Goal: Use online tool/utility: Utilize a website feature to perform a specific function

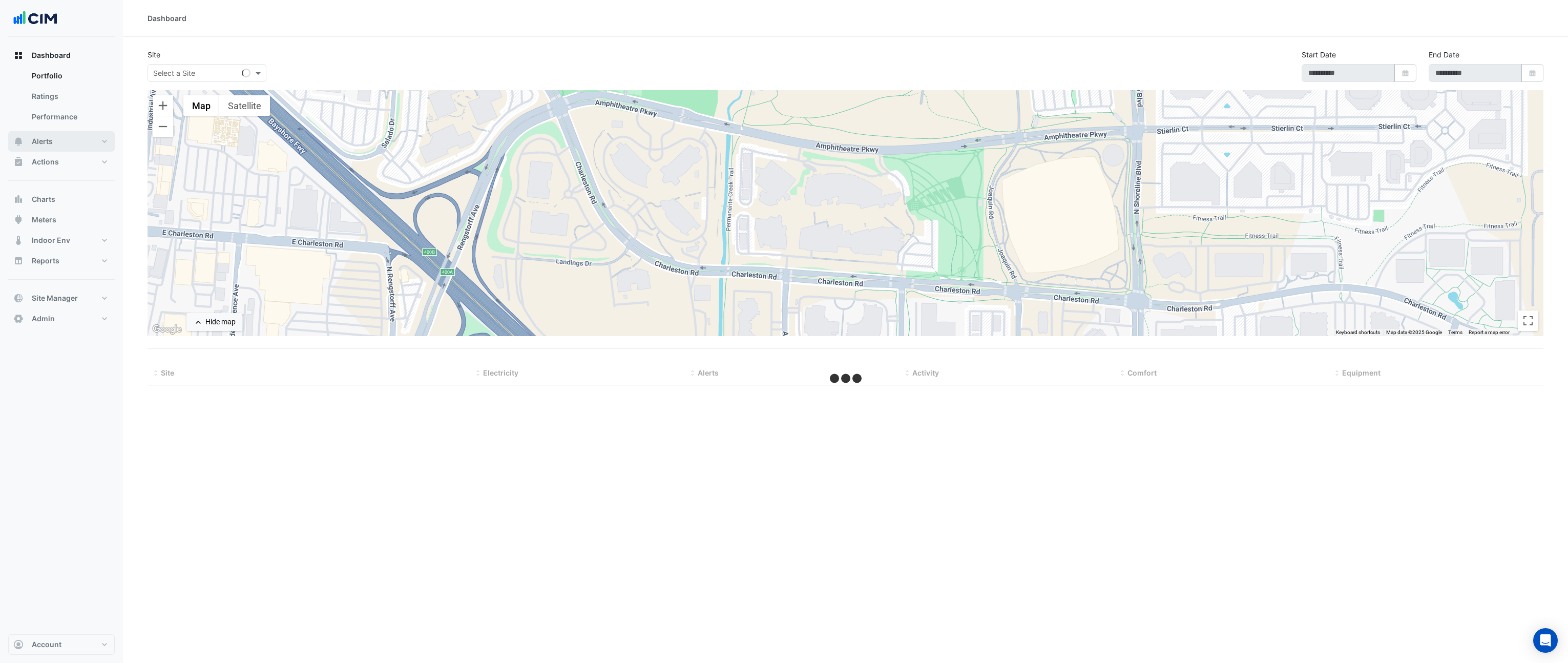
click at [52, 144] on span "Alerts" at bounding box center [42, 141] width 21 height 10
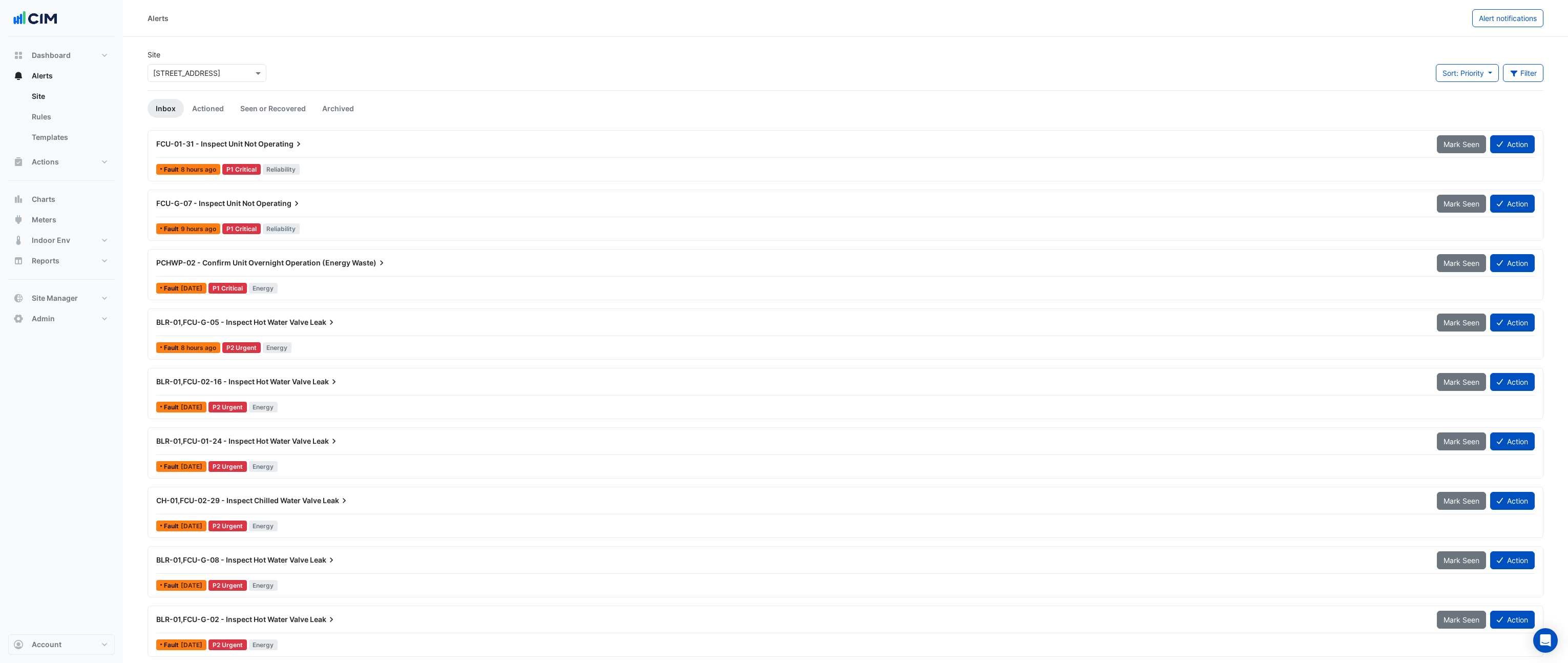
click at [173, 75] on input "text" at bounding box center [197, 74] width 87 height 11
type input "*********"
click at [191, 169] on span "Westpoint" at bounding box center [181, 169] width 33 height 9
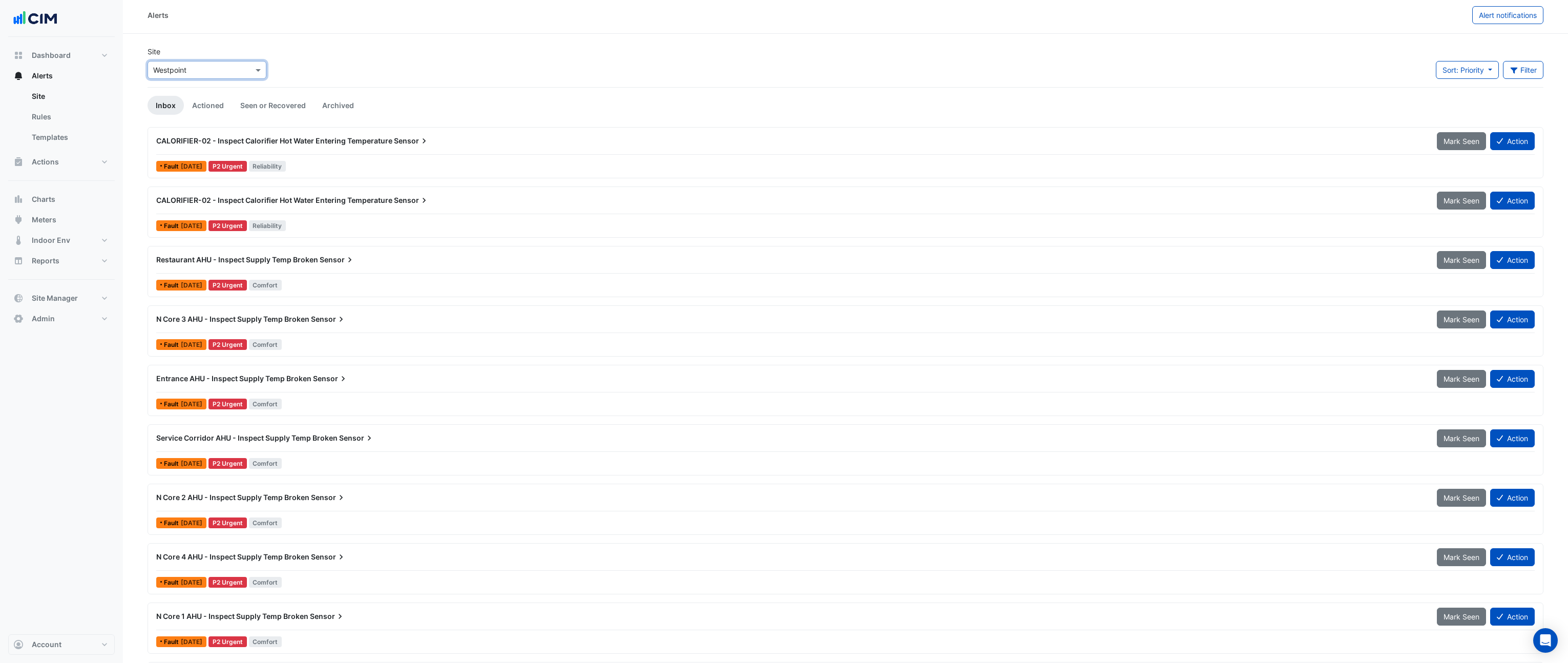
scroll to position [1, 0]
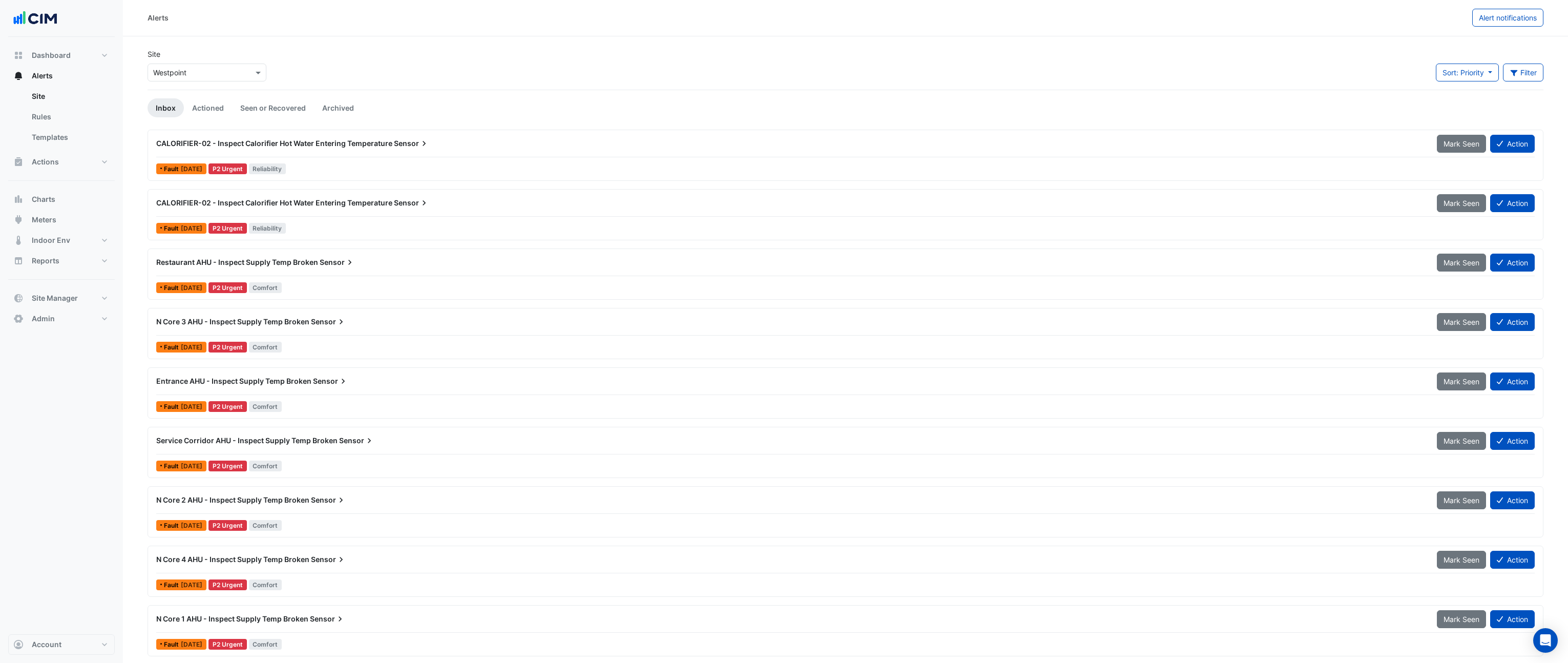
click at [268, 142] on span "CALORIFIER-02 - Inspect Calorifier Hot Water Entering Temperature" at bounding box center [275, 143] width 236 height 9
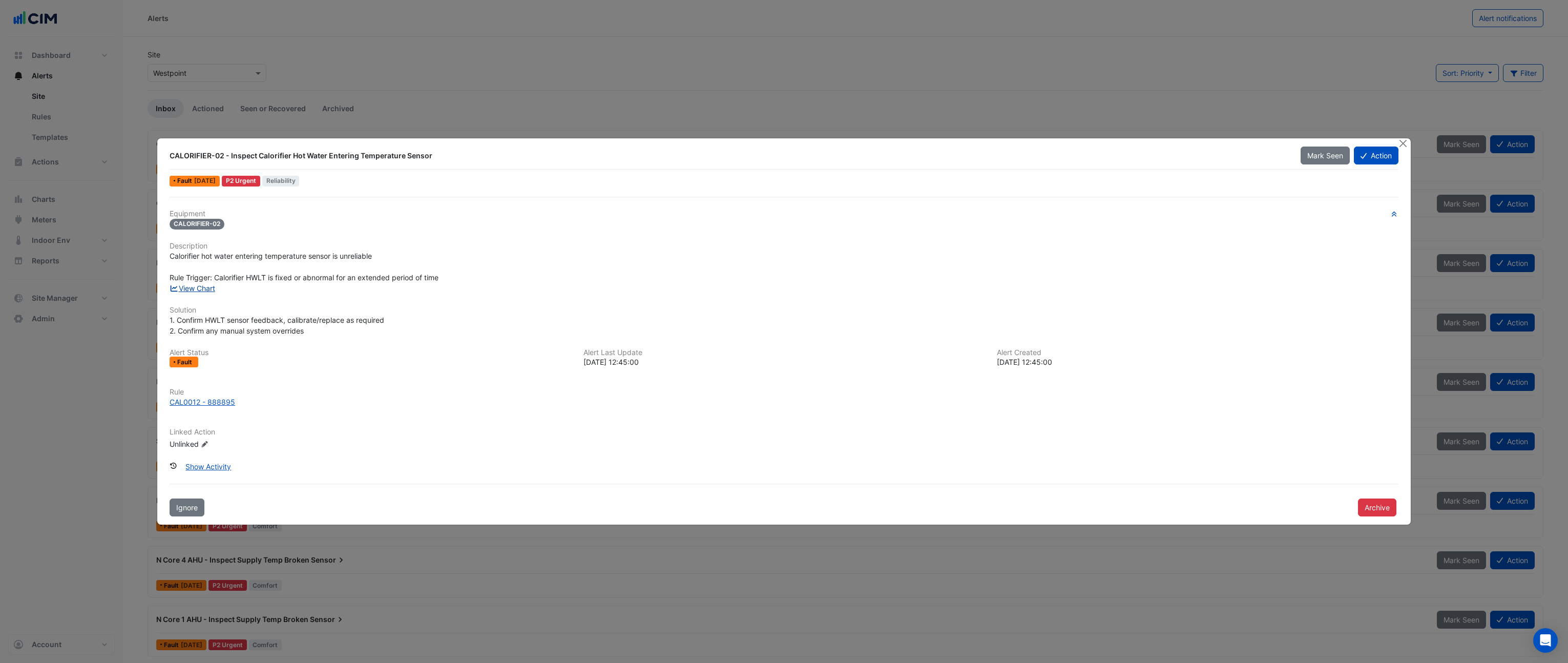
click at [210, 290] on link "View Chart" at bounding box center [192, 288] width 46 height 9
click at [1405, 142] on button "Close" at bounding box center [1404, 144] width 11 height 11
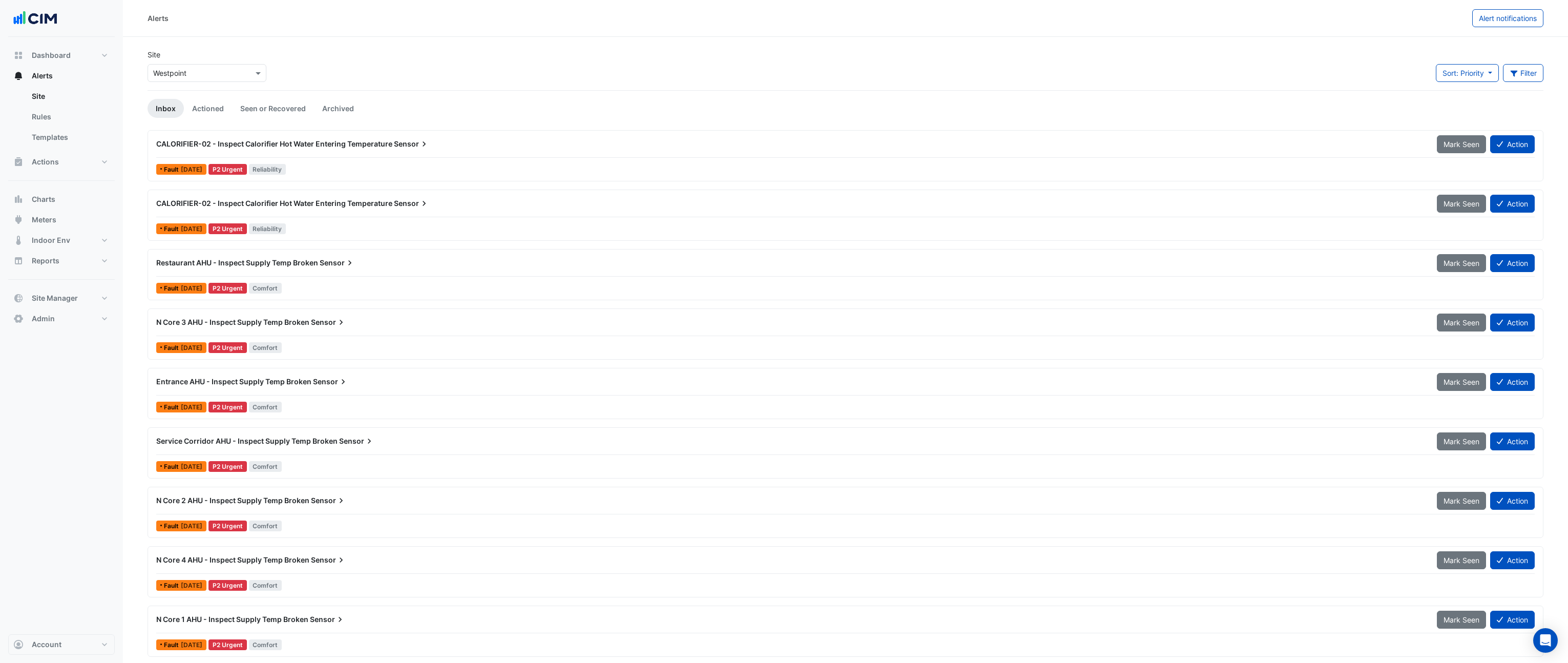
click at [224, 206] on span "CALORIFIER-02 - Inspect Calorifier Hot Water Entering Temperature" at bounding box center [275, 203] width 236 height 9
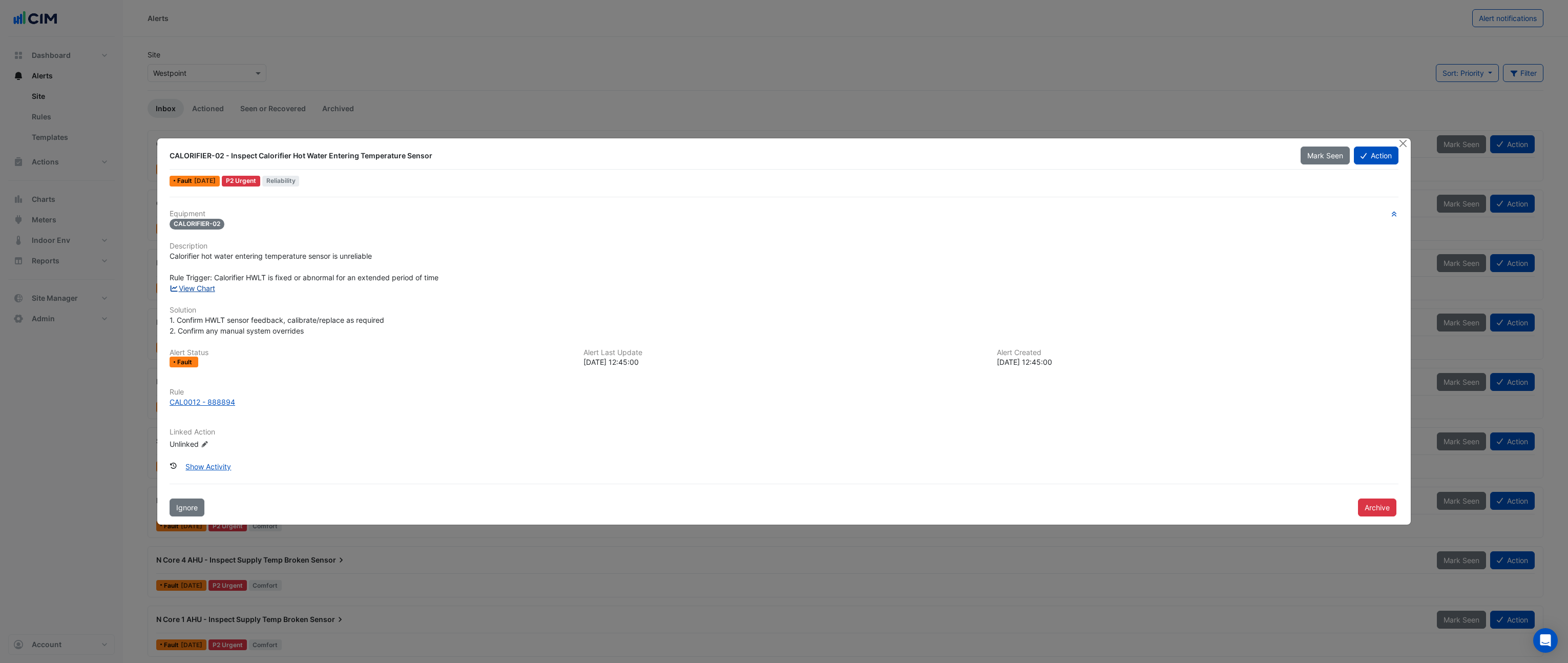
click at [206, 288] on link "View Chart" at bounding box center [192, 288] width 46 height 9
click at [1401, 142] on button "Close" at bounding box center [1404, 144] width 11 height 11
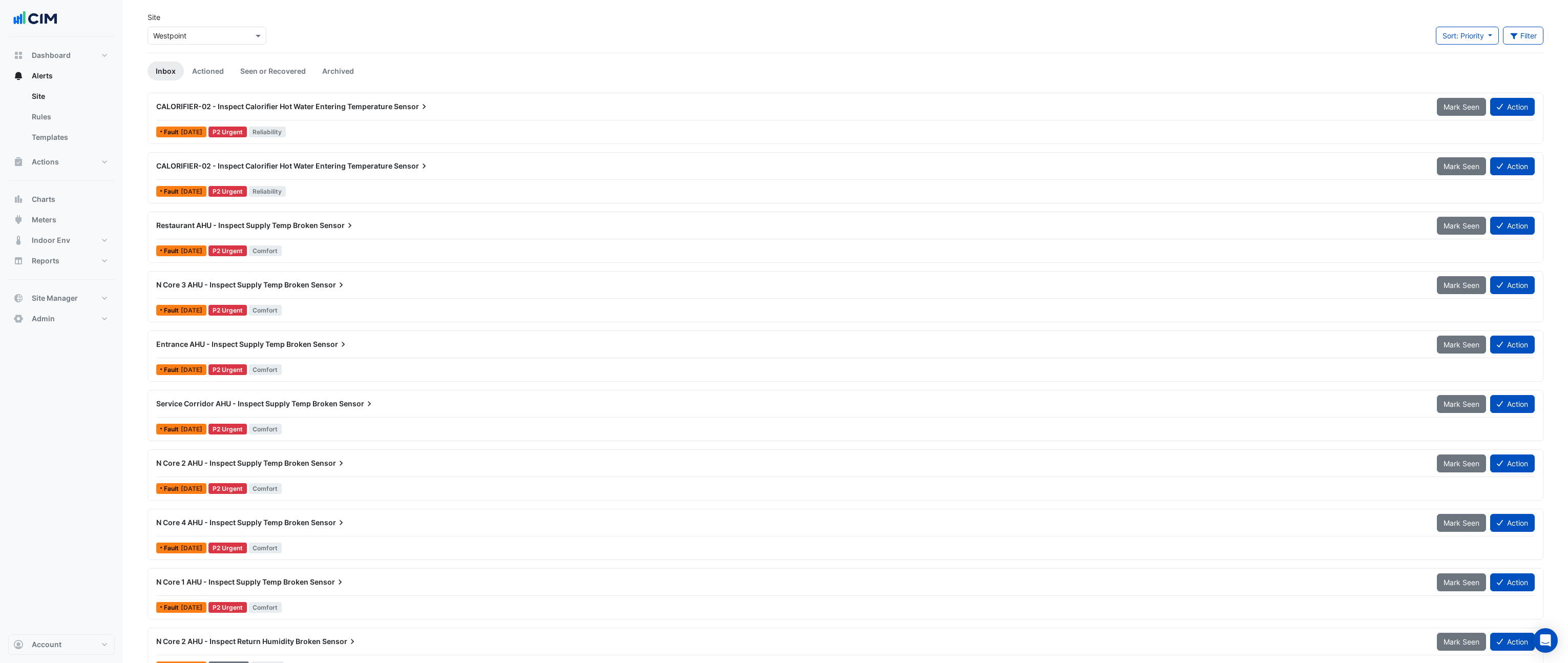
scroll to position [39, 0]
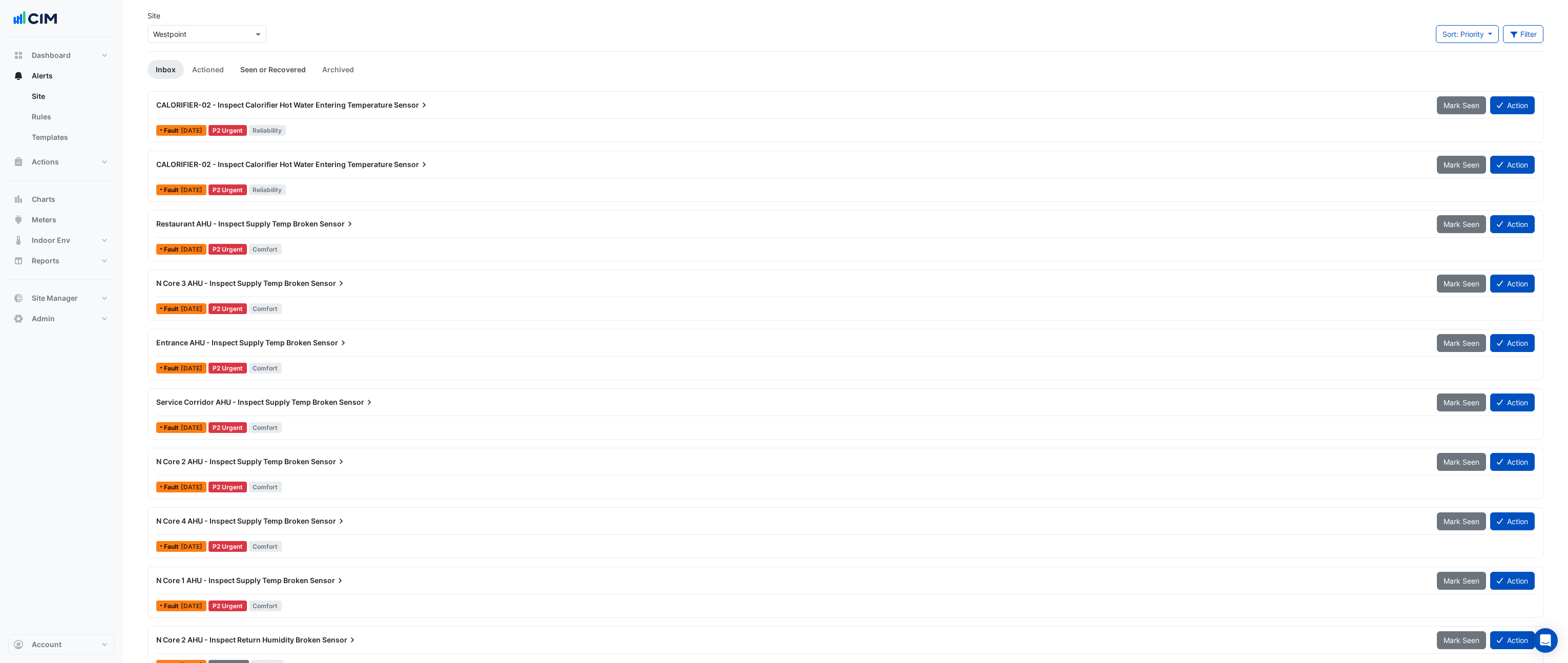
click at [253, 67] on link "Seen or Recovered" at bounding box center [273, 69] width 82 height 19
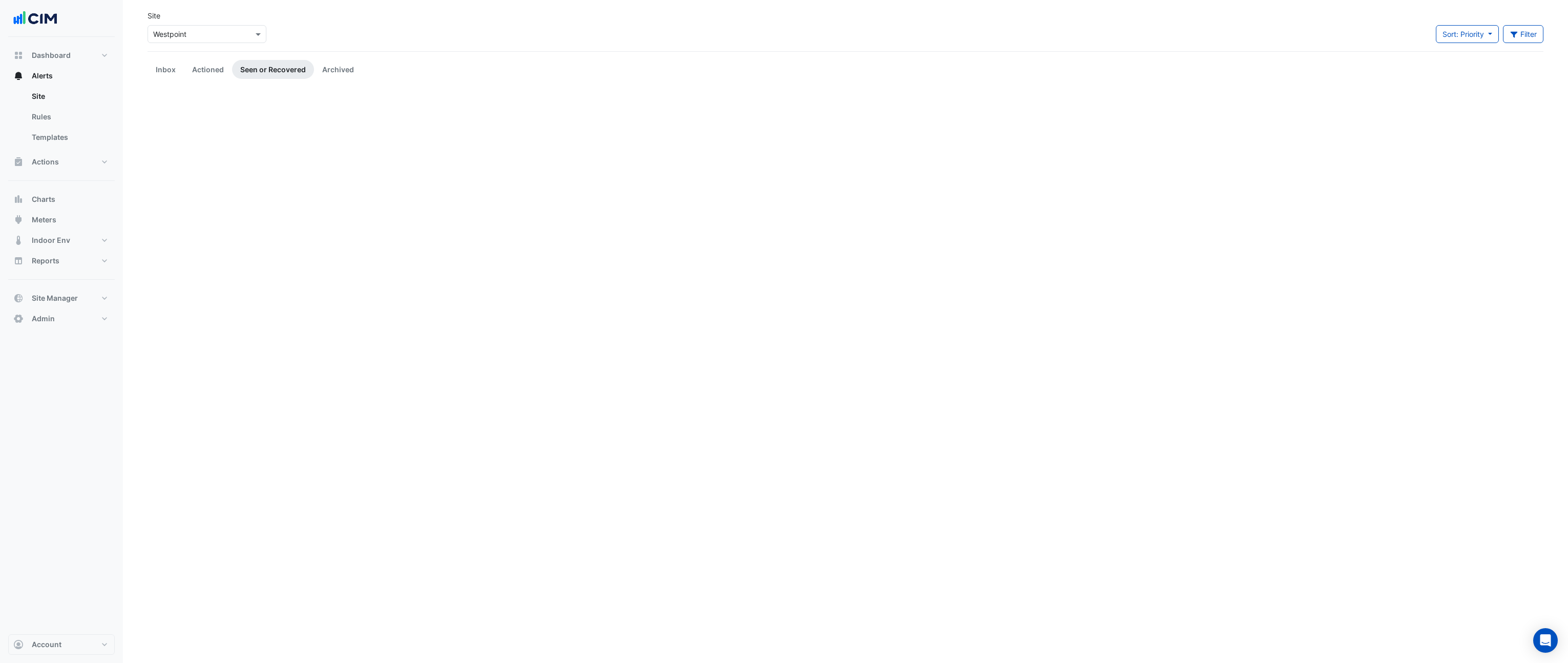
scroll to position [0, 0]
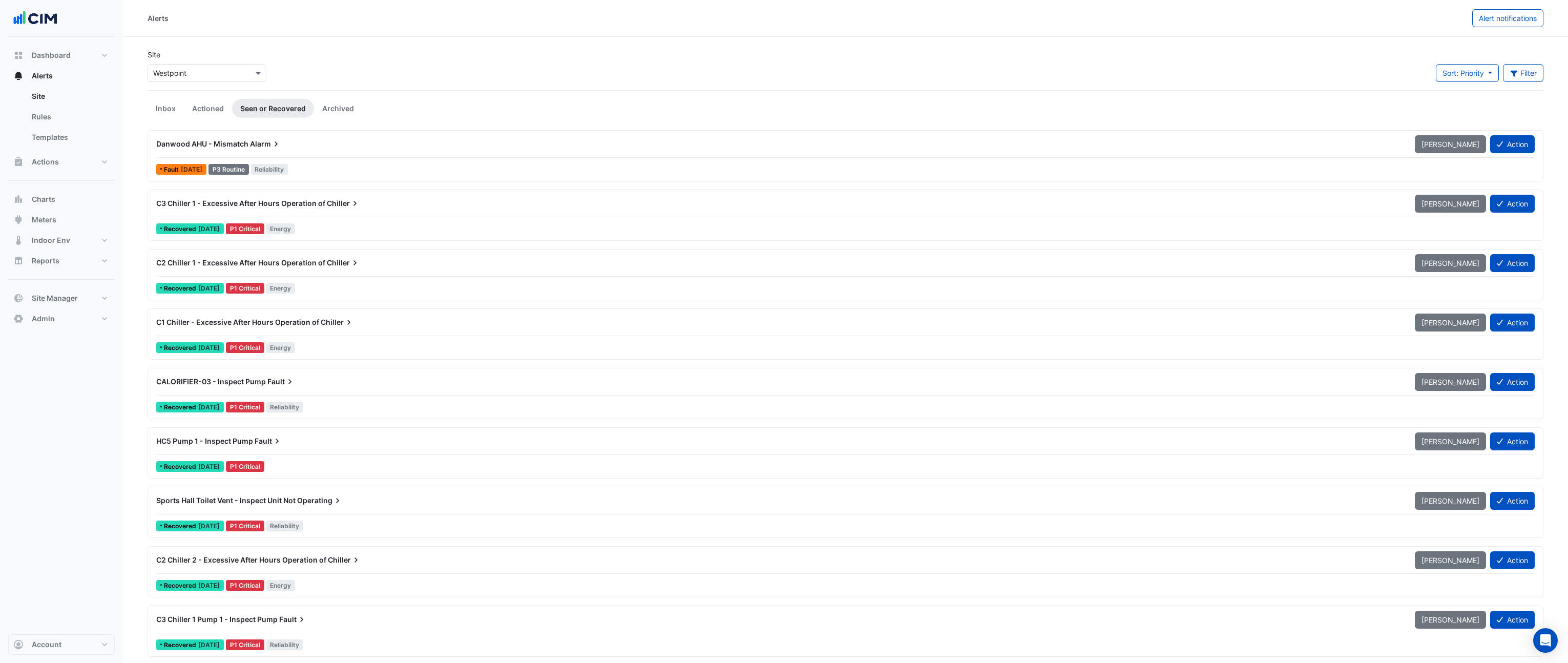
click at [287, 264] on span "C2 Chiller 1 - Excessive After Hours Operation of" at bounding box center [241, 262] width 169 height 9
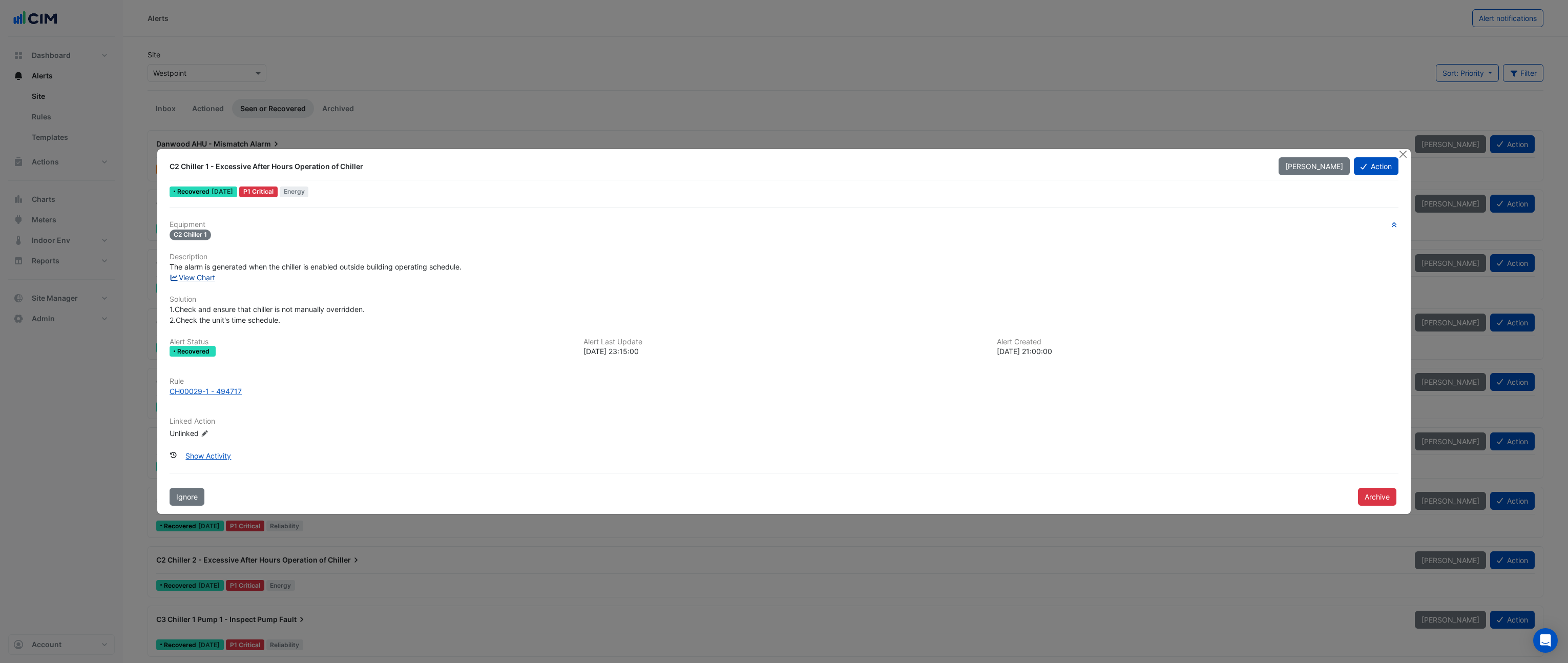
click at [196, 278] on link "View Chart" at bounding box center [192, 278] width 46 height 9
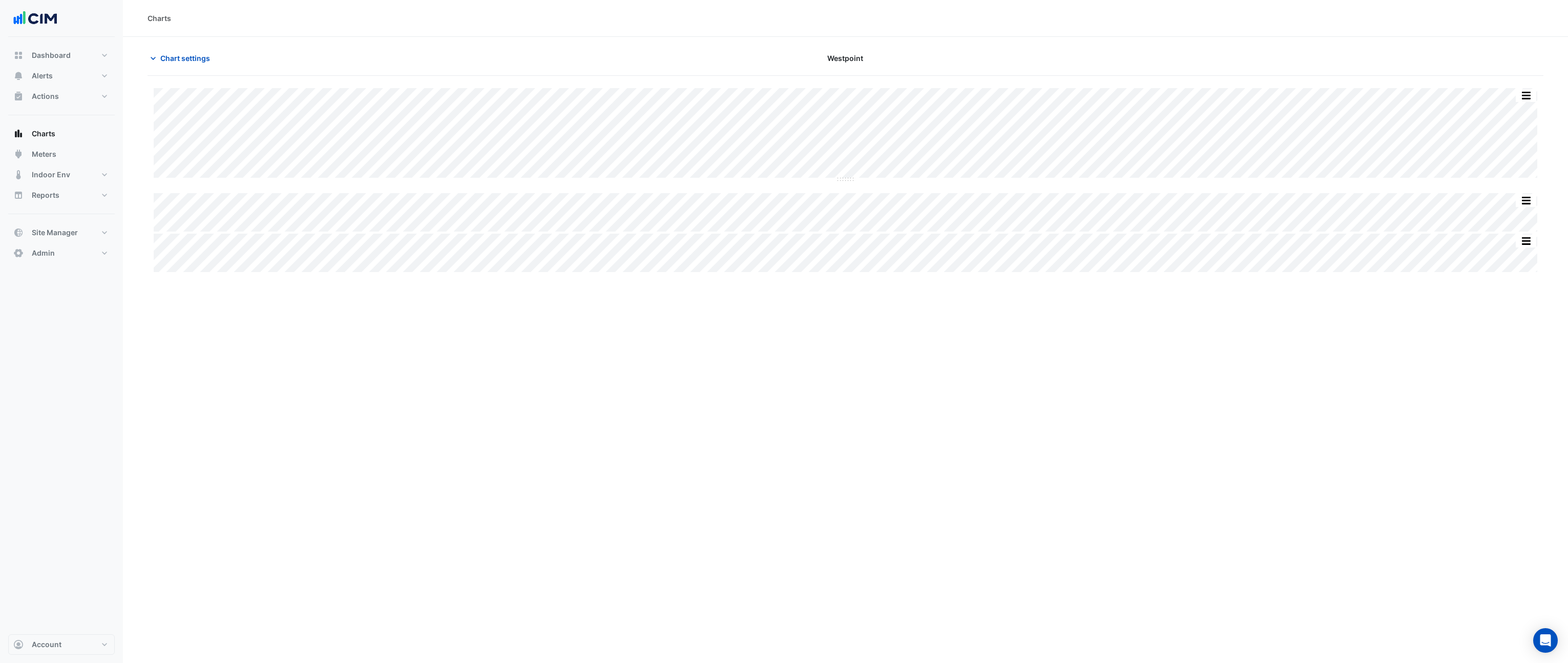
type input "**********"
click at [198, 54] on span "Chart settings" at bounding box center [185, 58] width 50 height 11
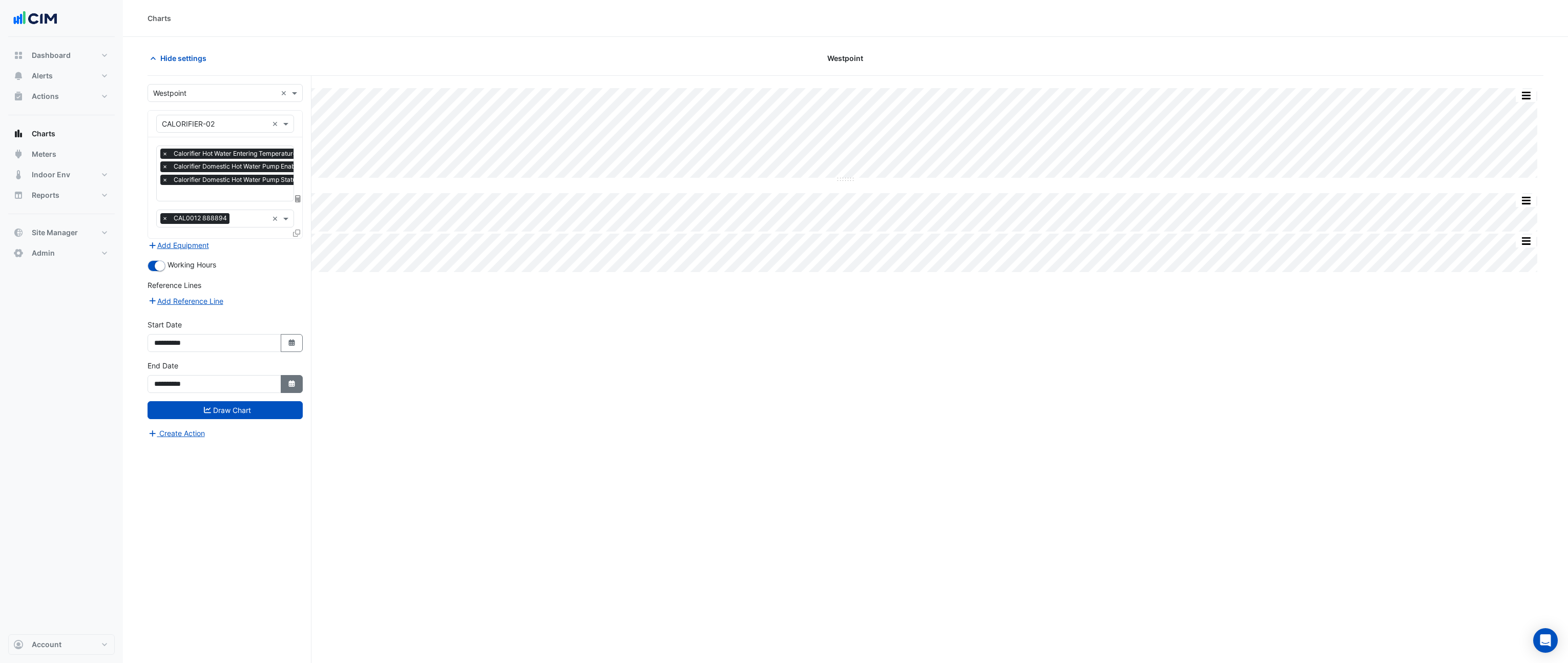
click at [287, 381] on icon "Select Date" at bounding box center [292, 384] width 9 height 7
click at [264, 247] on span "Next month" at bounding box center [263, 247] width 8 height 8
click at [263, 247] on span "Next month" at bounding box center [263, 247] width 8 height 8
select select "**"
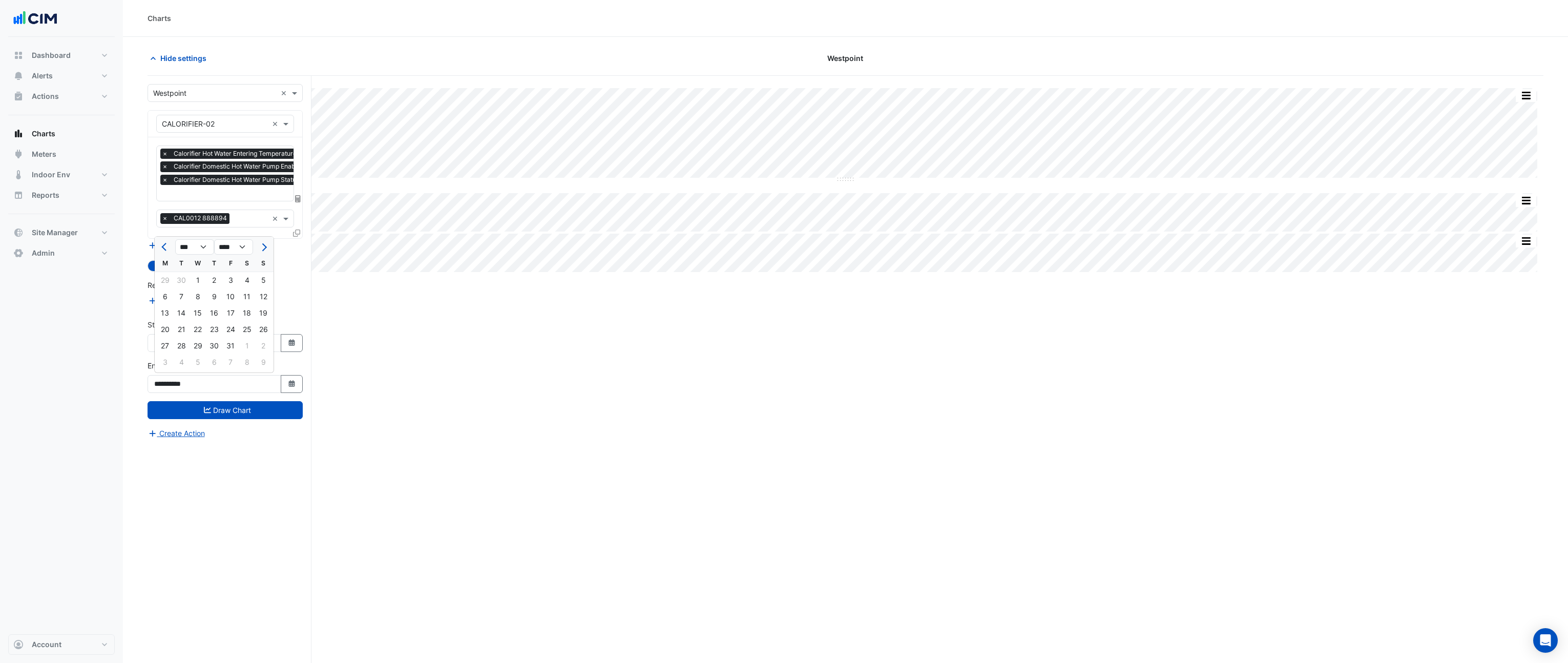
drag, startPoint x: 227, startPoint y: 345, endPoint x: 223, endPoint y: 352, distance: 8.1
click at [226, 345] on div "31" at bounding box center [230, 346] width 16 height 16
type input "**********"
click at [229, 415] on button "Draw Chart" at bounding box center [225, 410] width 155 height 18
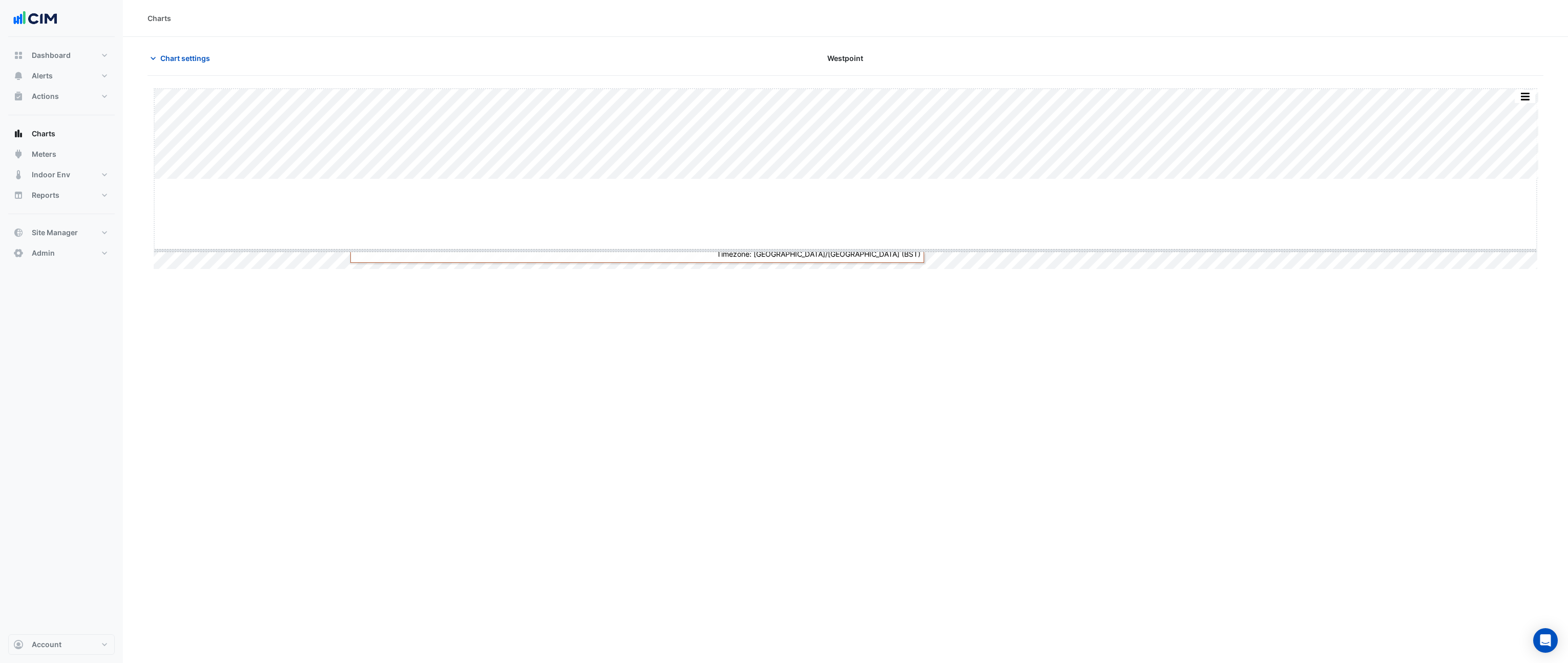
drag, startPoint x: 845, startPoint y: 178, endPoint x: 849, endPoint y: 250, distance: 72.1
type input "**********"
click at [182, 60] on span "Chart settings" at bounding box center [185, 58] width 50 height 11
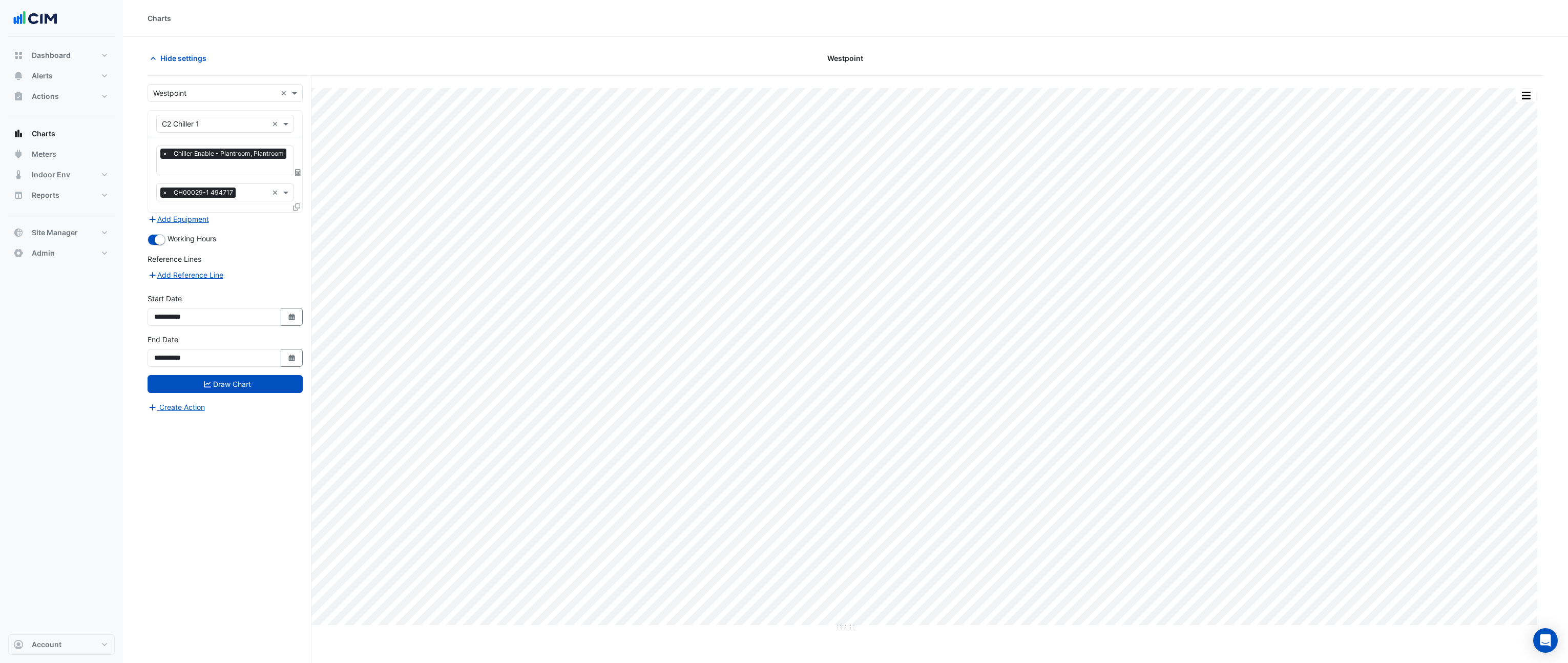
click at [219, 167] on input "text" at bounding box center [225, 168] width 127 height 11
click at [257, 124] on input "text" at bounding box center [215, 124] width 106 height 11
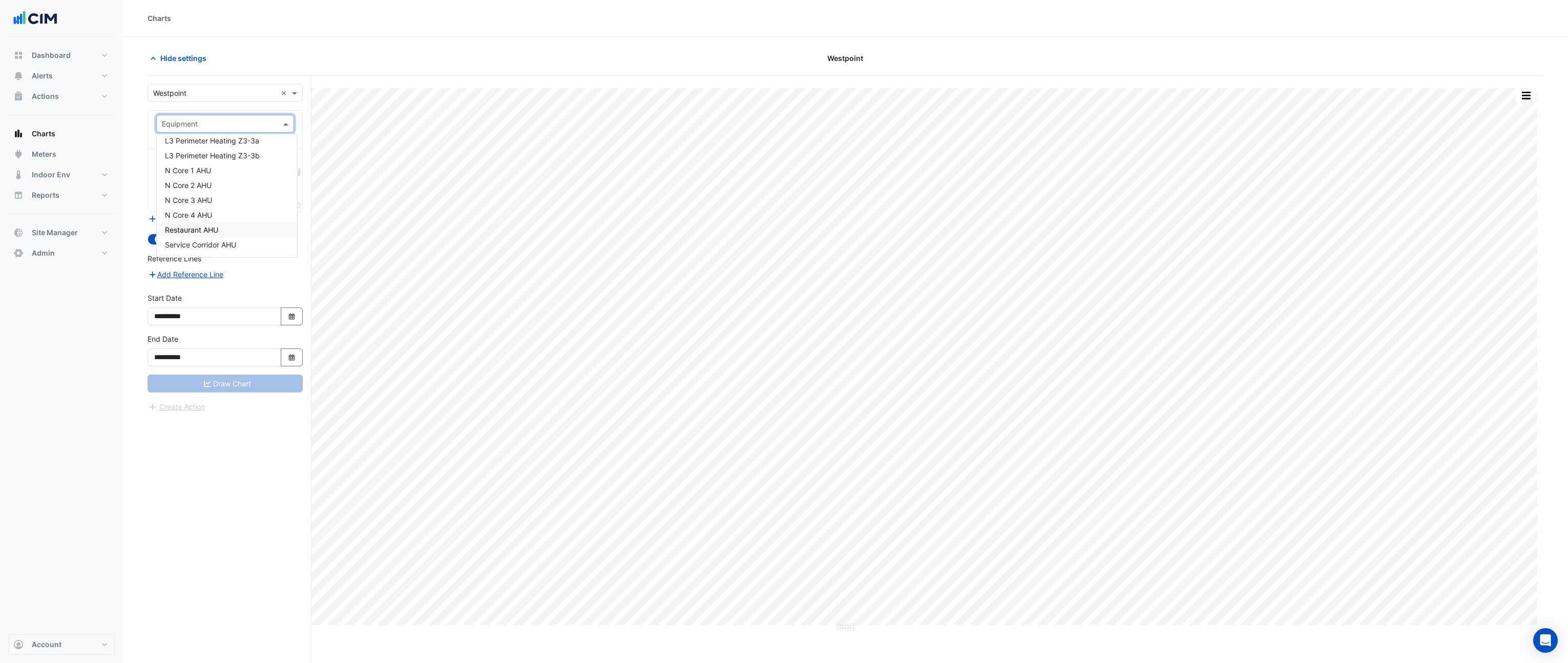
scroll to position [1237, 0]
click at [195, 174] on span "N Core 1 AHU" at bounding box center [188, 172] width 46 height 9
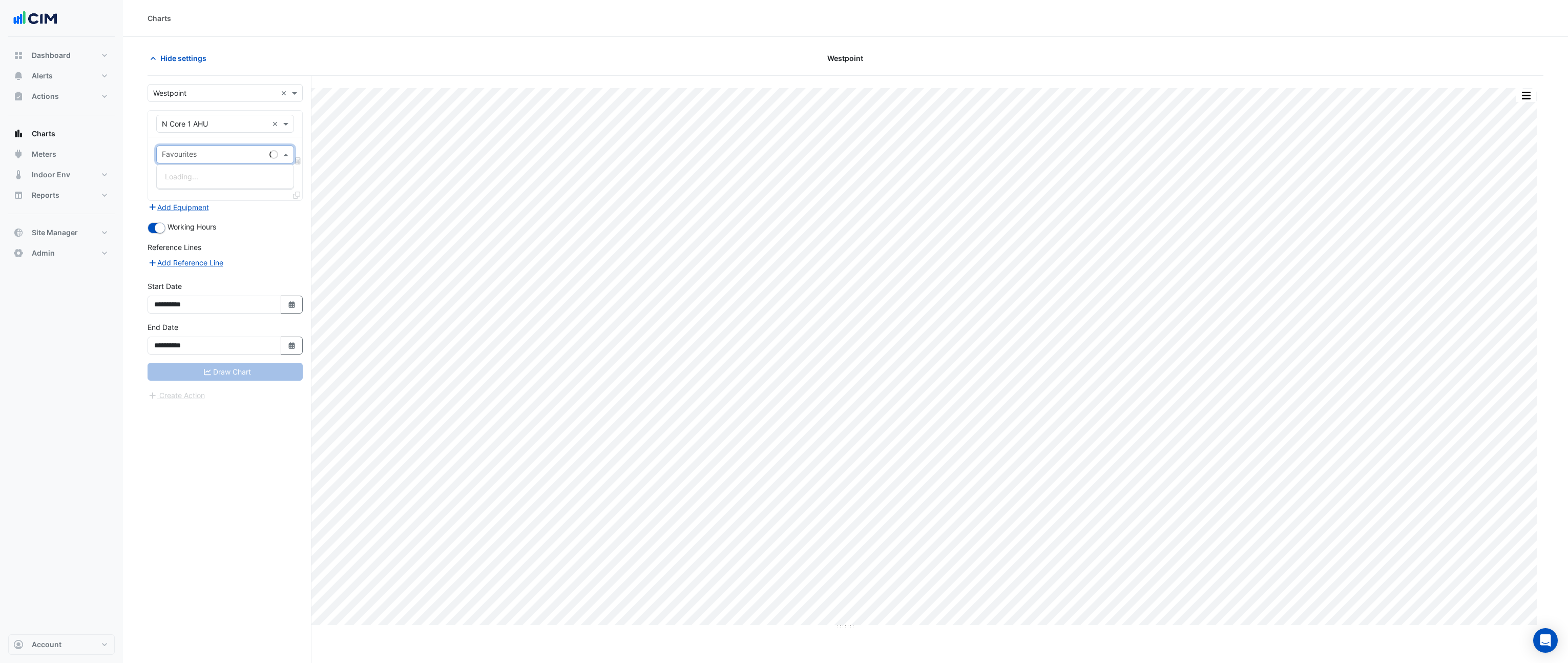
click at [208, 155] on input "text" at bounding box center [214, 156] width 103 height 11
type input "***"
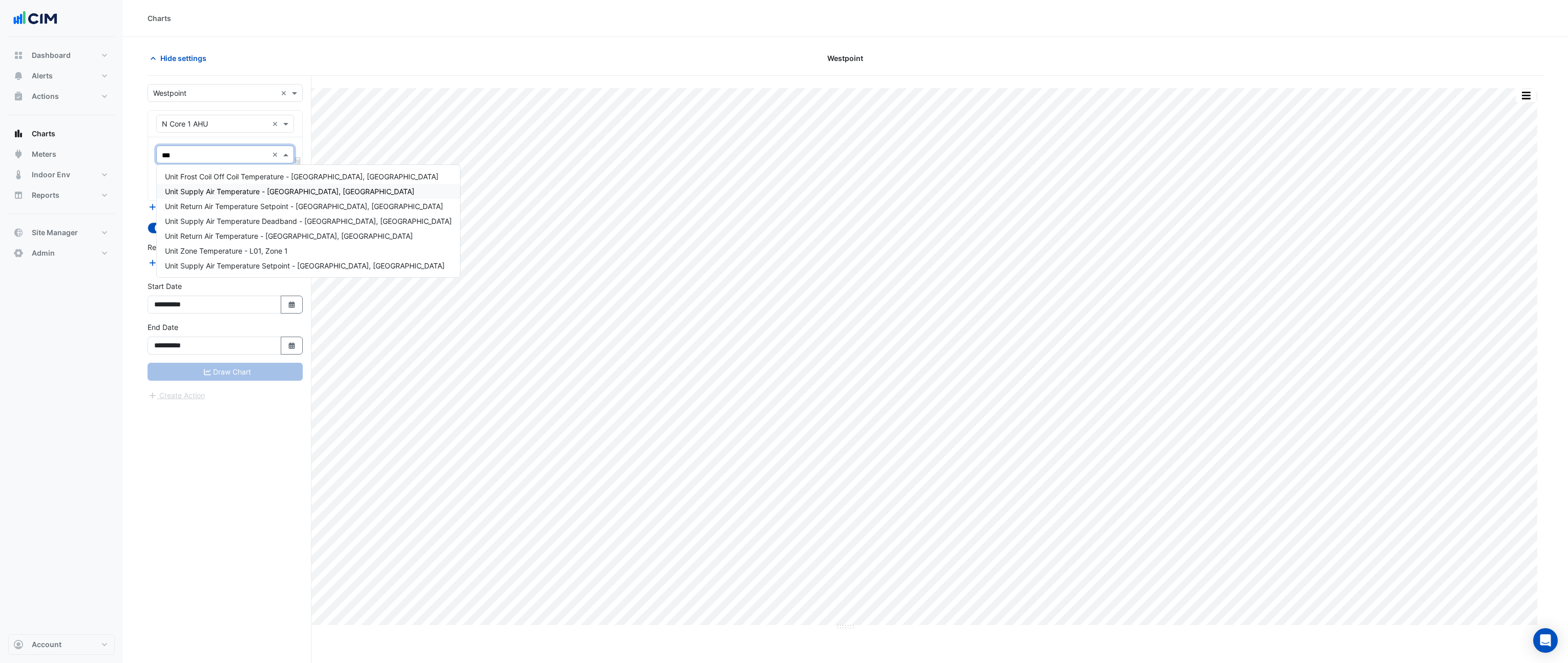
click at [212, 189] on span "Unit Supply Air Temperature - [GEOGRAPHIC_DATA], [GEOGRAPHIC_DATA]" at bounding box center [290, 191] width 250 height 9
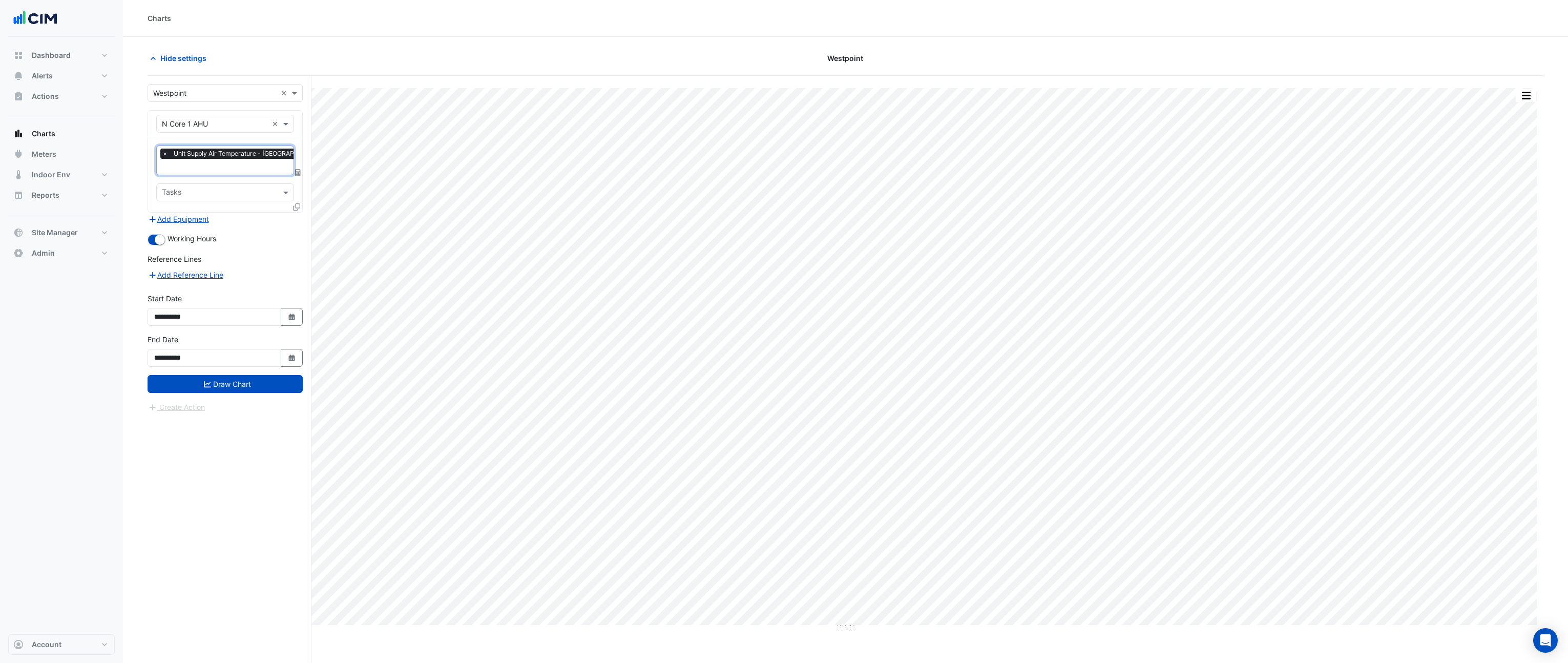
click at [296, 204] on icon at bounding box center [296, 207] width 7 height 7
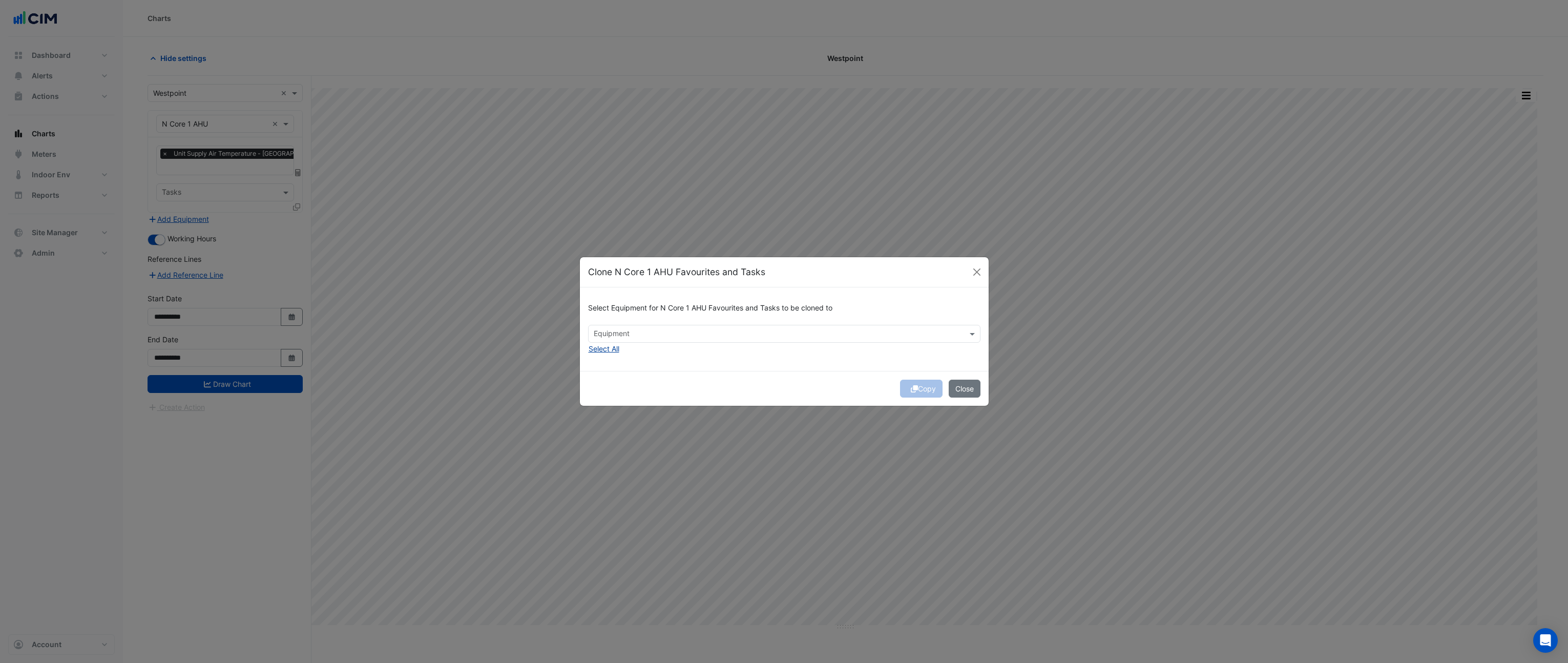
click at [616, 349] on button "Select All" at bounding box center [604, 348] width 32 height 12
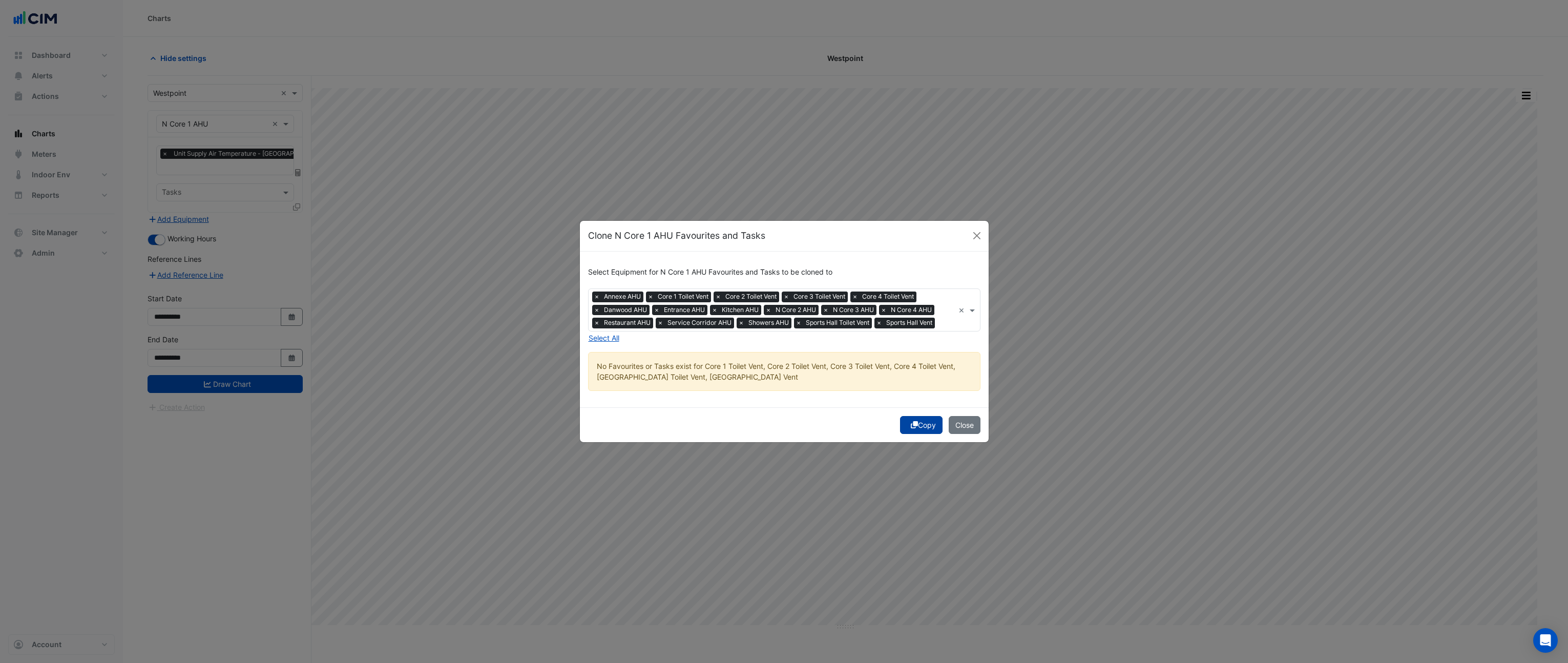
click at [922, 429] on button "Copy" at bounding box center [922, 424] width 43 height 18
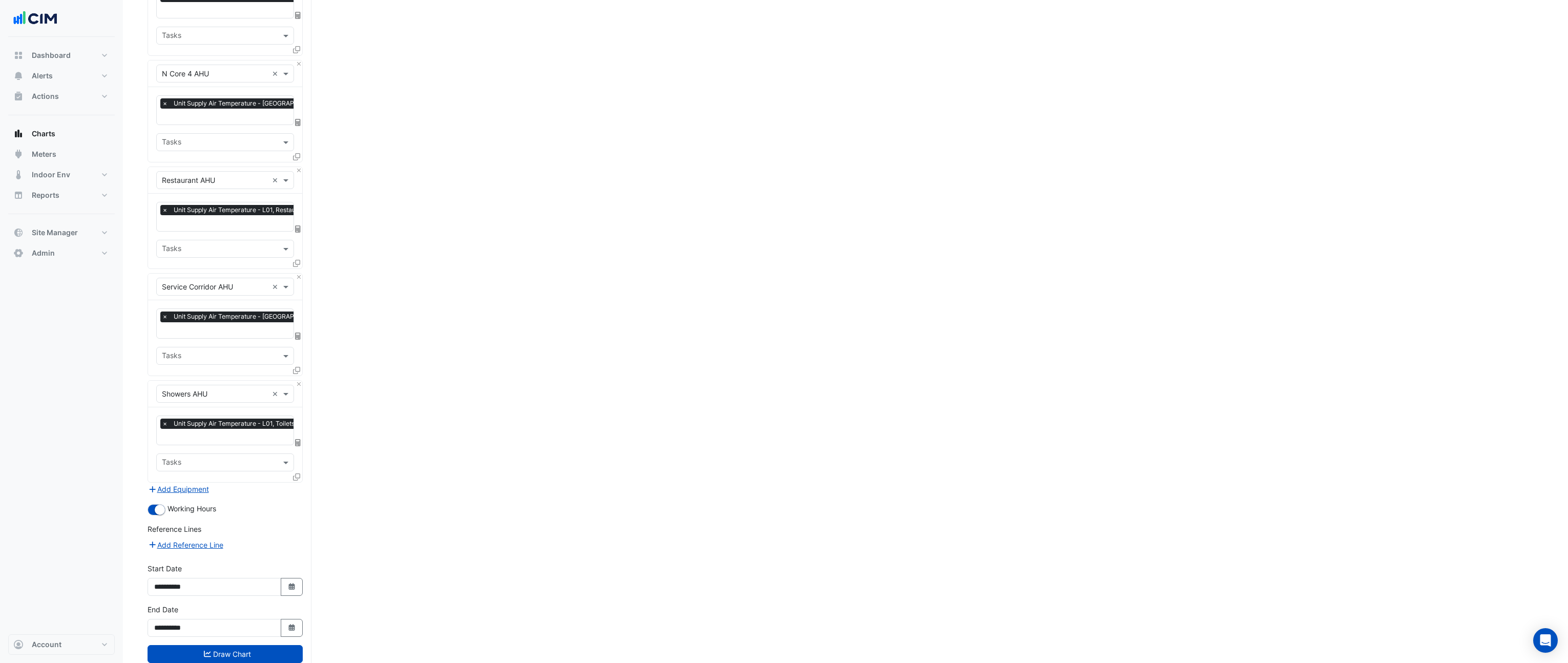
scroll to position [815, 0]
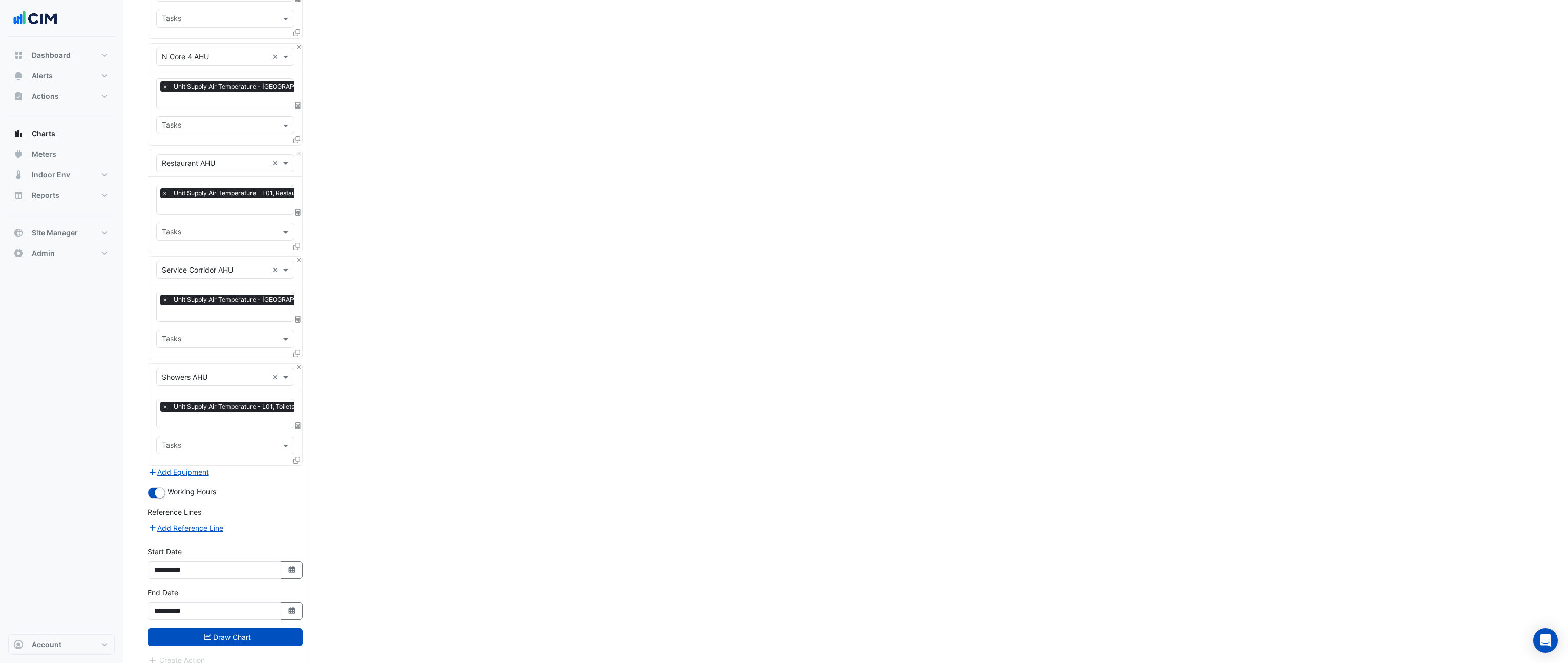
click at [242, 628] on button "Draw Chart" at bounding box center [225, 637] width 155 height 18
